Goal: Go to known website: Access a specific website the user already knows

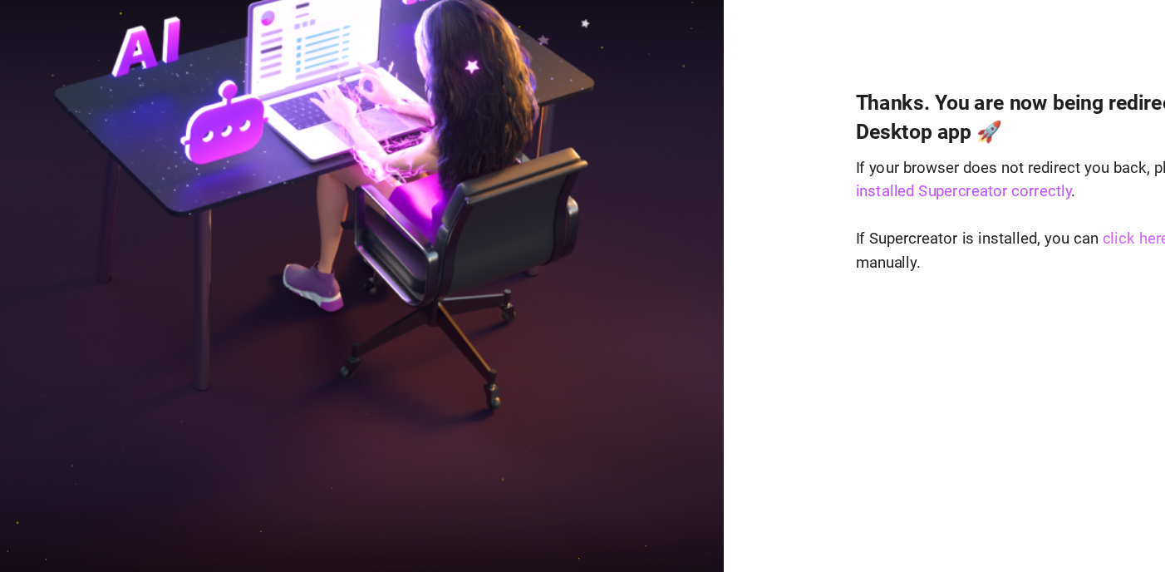
click at [912, 303] on link "click here" at bounding box center [915, 298] width 54 height 15
